Goal: Transaction & Acquisition: Purchase product/service

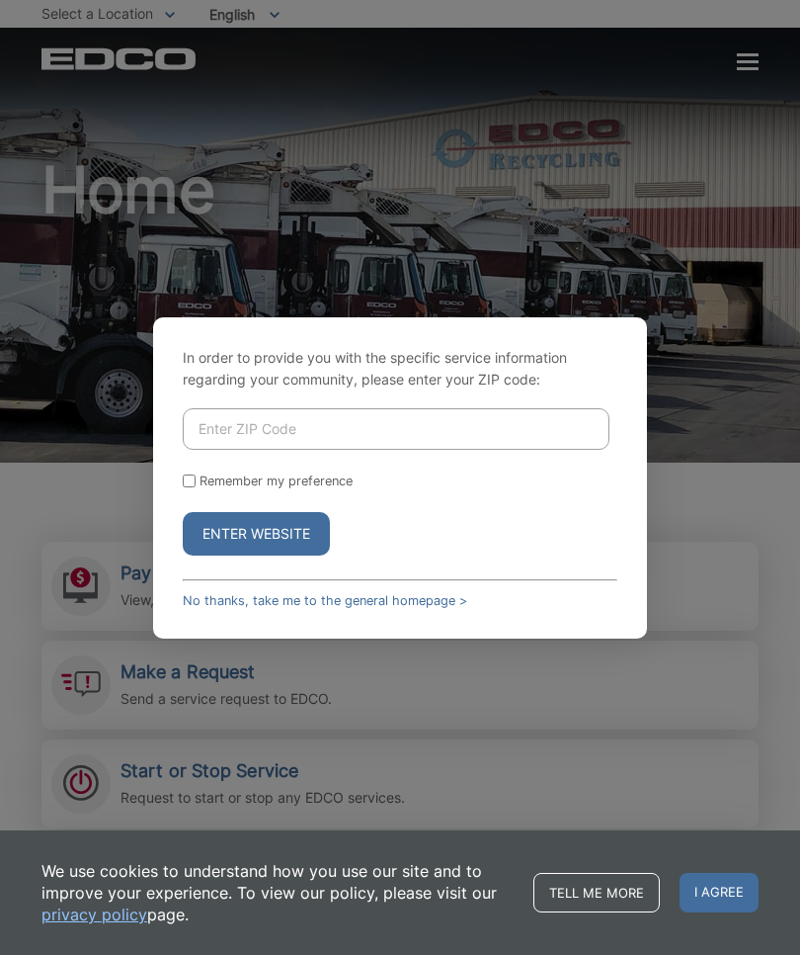
click at [301, 450] on input "Enter ZIP Code" at bounding box center [396, 429] width 427 height 42
type input "91978"
click at [196, 487] on input "Remember my preference" at bounding box center [189, 480] width 13 height 13
checkbox input "true"
click at [285, 555] on button "Enter Website" at bounding box center [256, 533] width 147 height 43
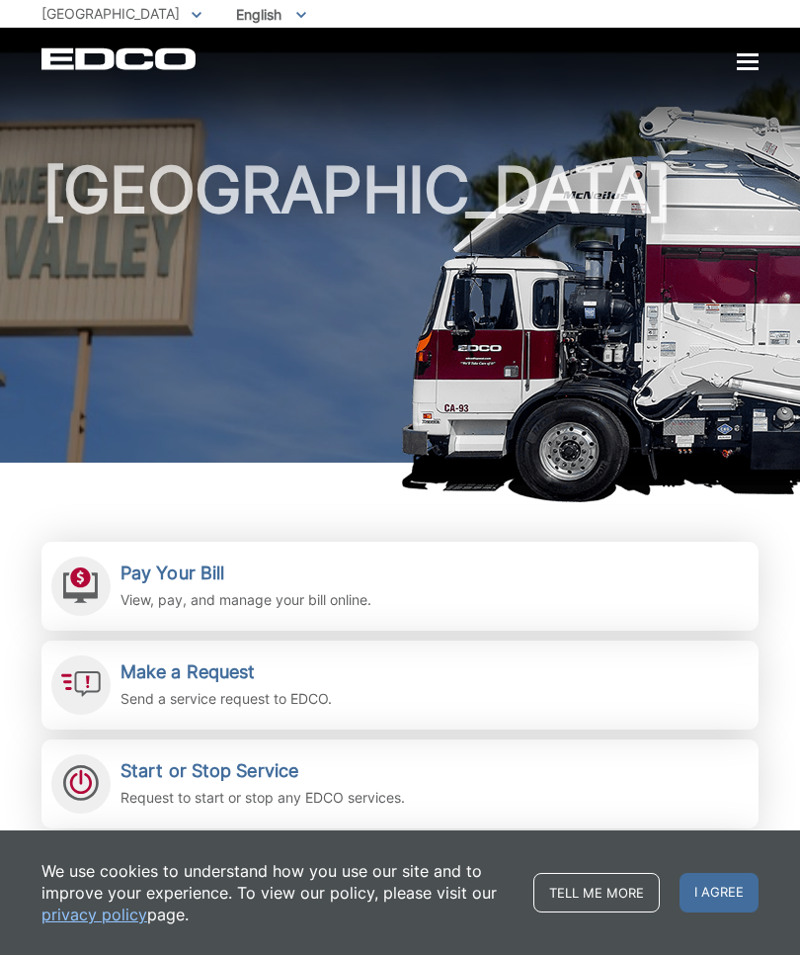
click at [223, 584] on div "Pay Your Bill View, pay, and manage your bill online." at bounding box center [246, 586] width 251 height 48
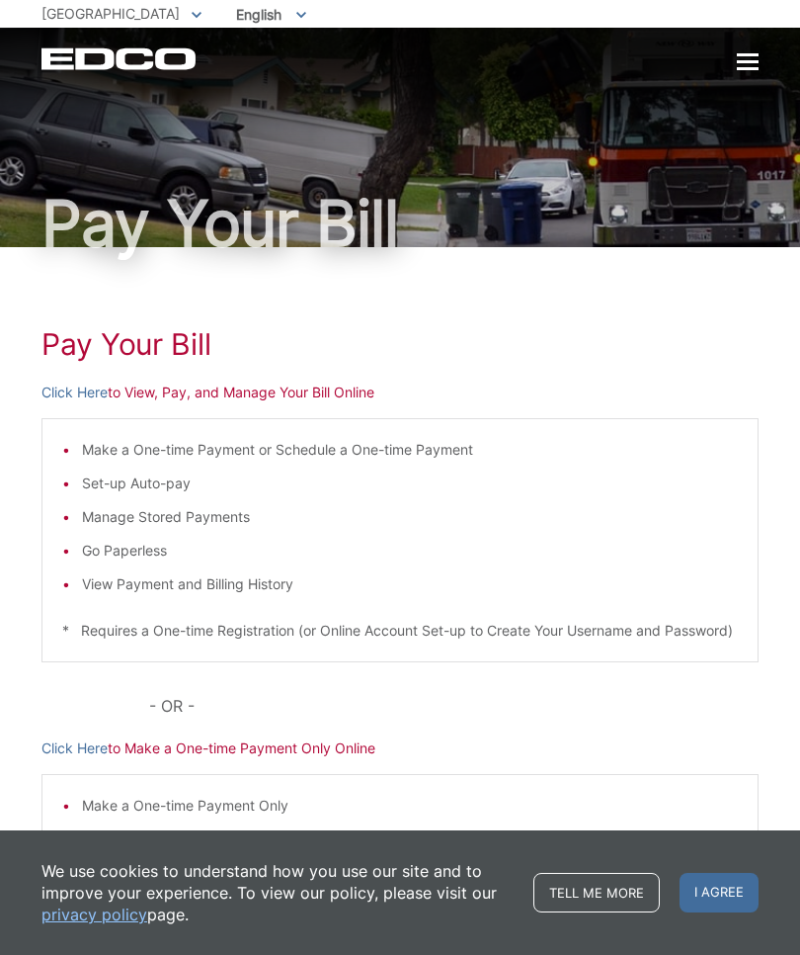
click at [273, 759] on p "Click Here to Make a One-time Payment Only Online" at bounding box center [400, 748] width 717 height 22
click at [217, 759] on p "Click Here to Make a One-time Payment Only Online" at bounding box center [400, 748] width 717 height 22
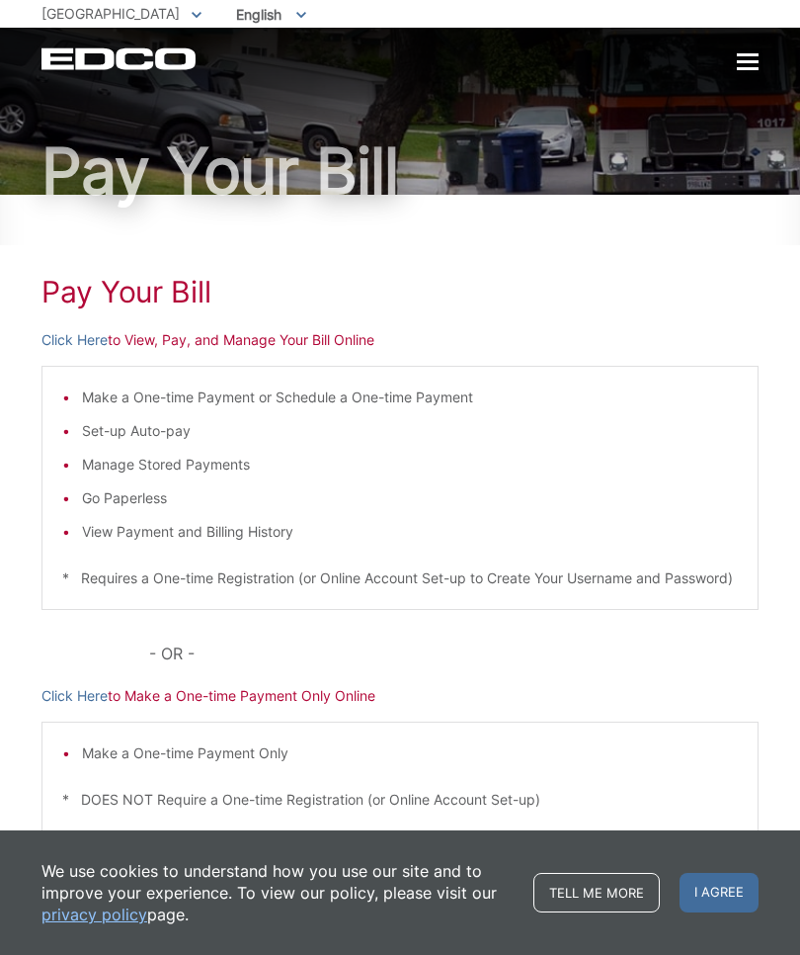
scroll to position [72, 0]
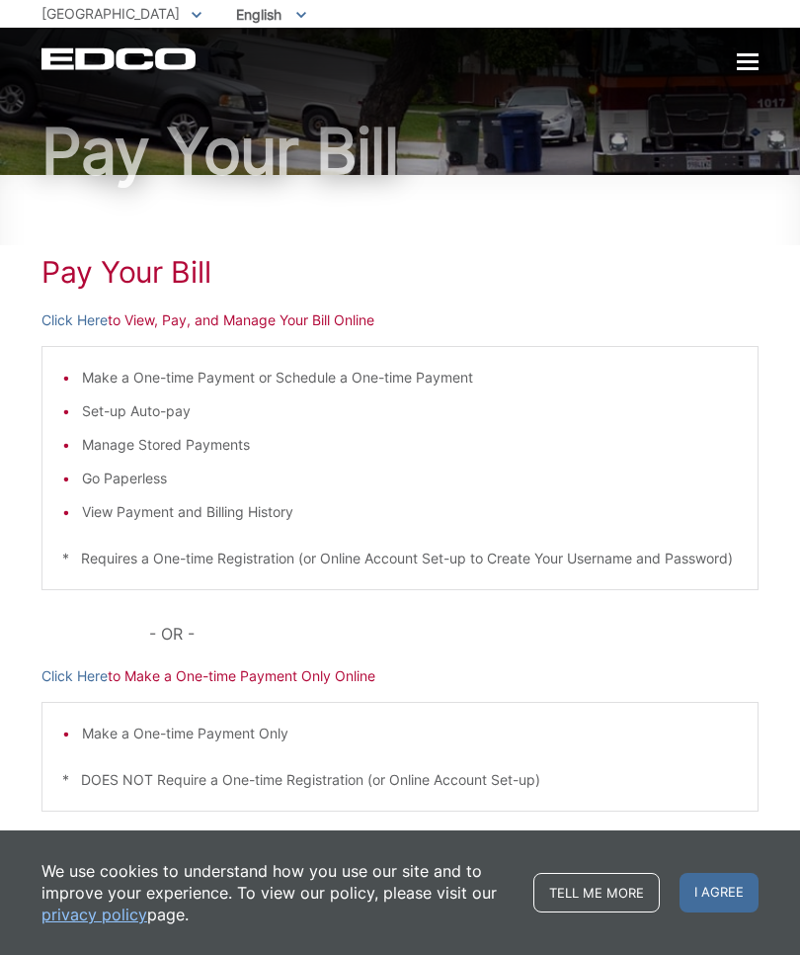
click at [65, 687] on link "Click Here" at bounding box center [75, 676] width 66 height 22
